Goal: Task Accomplishment & Management: Complete application form

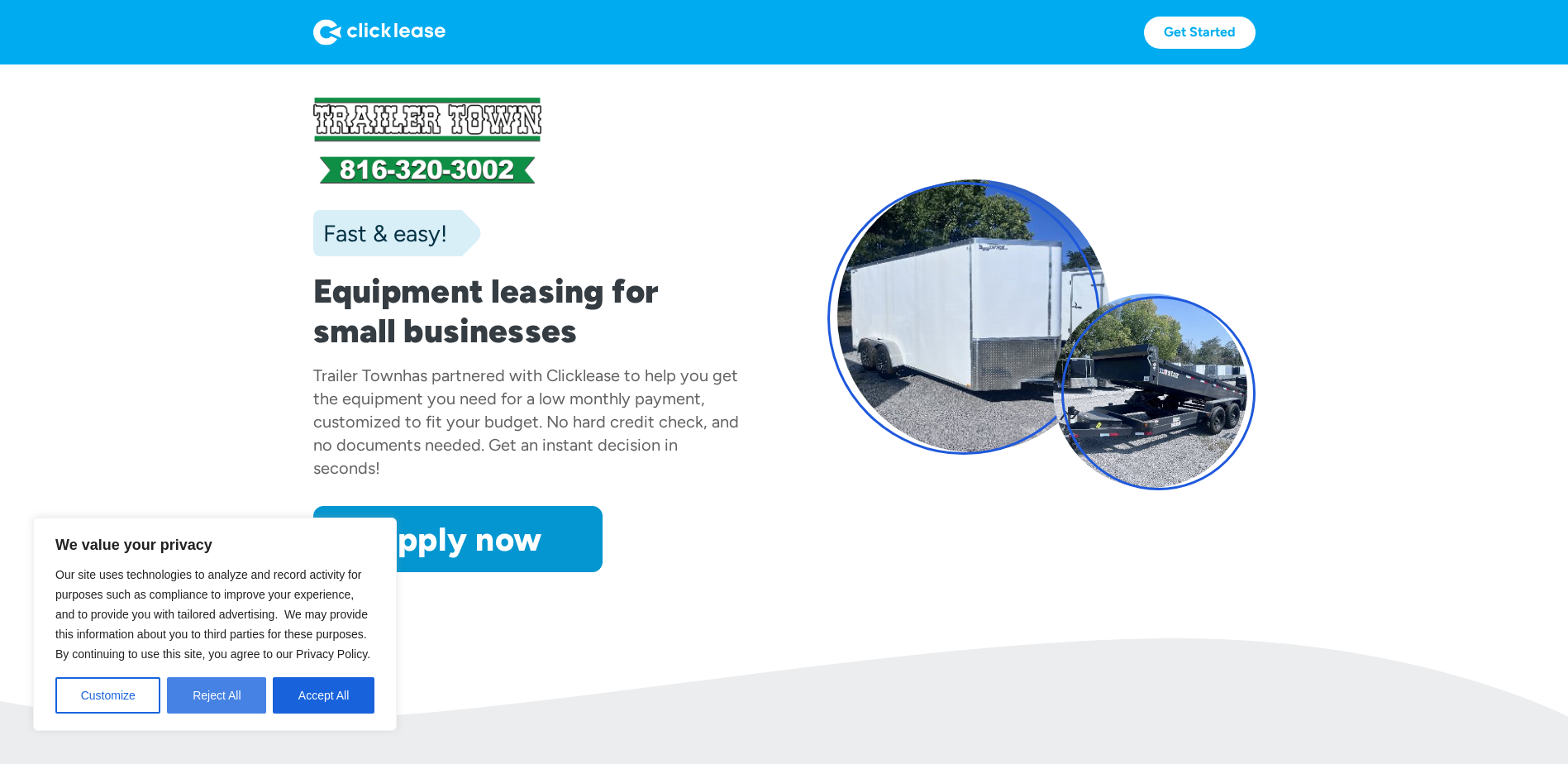
click at [243, 708] on button "Reject All" at bounding box center [216, 696] width 99 height 37
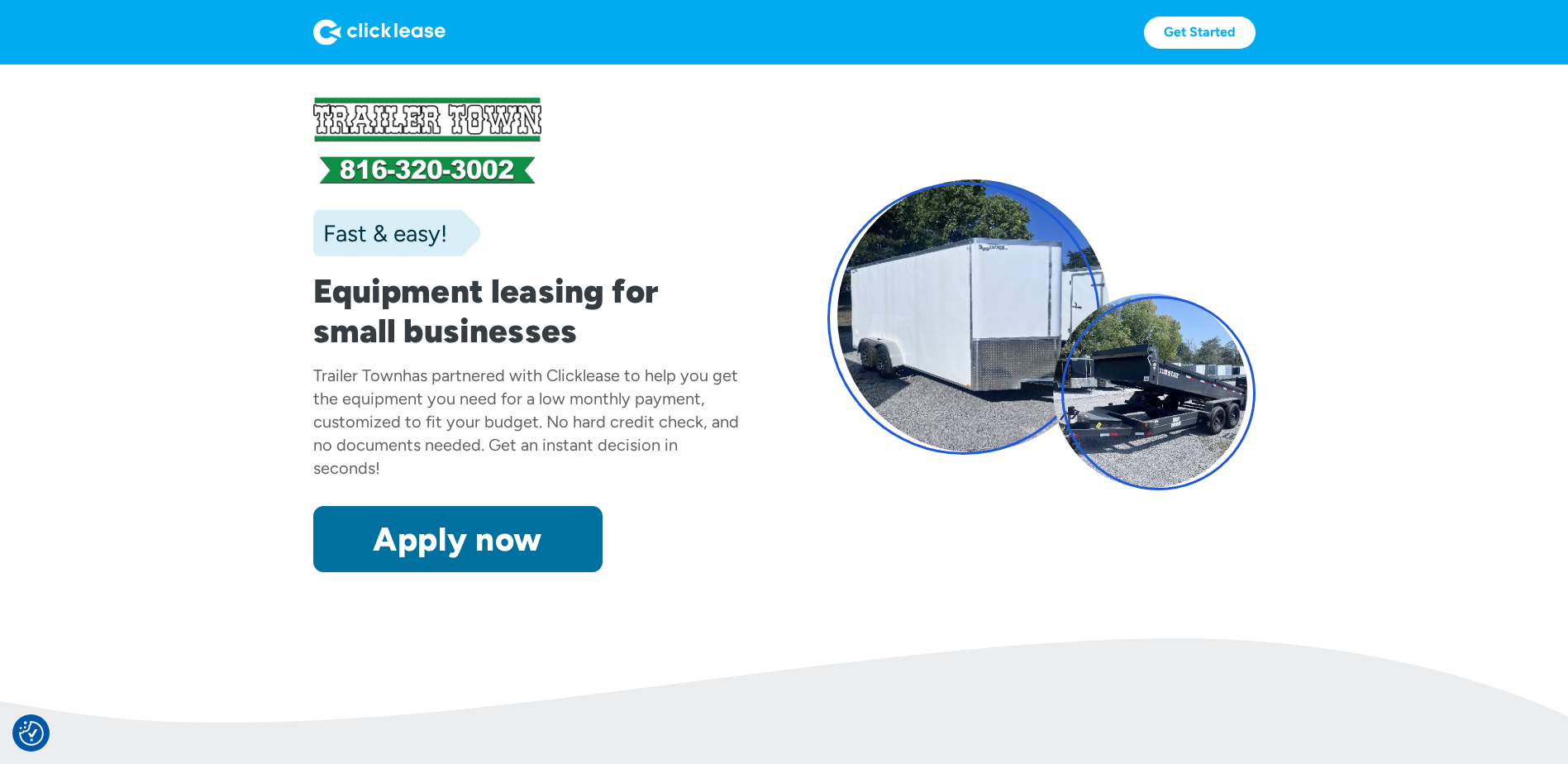
click at [459, 536] on link "Apply now" at bounding box center [458, 538] width 289 height 67
